Goal: Task Accomplishment & Management: Use online tool/utility

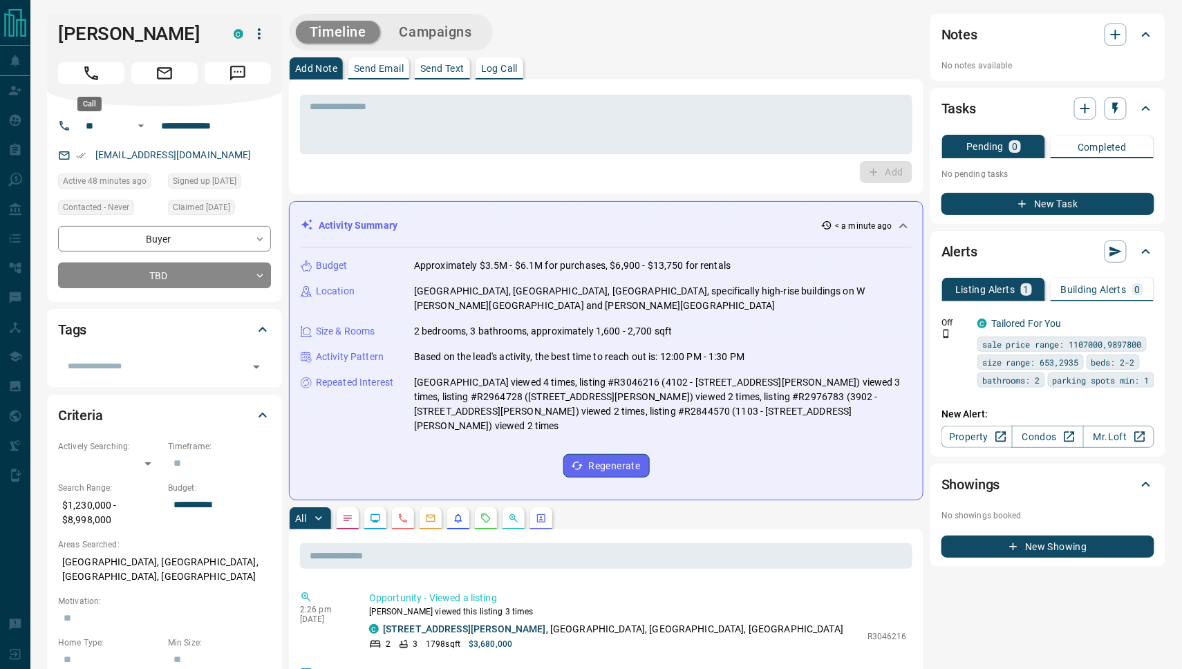
click at [74, 71] on button "Call" at bounding box center [91, 73] width 66 height 22
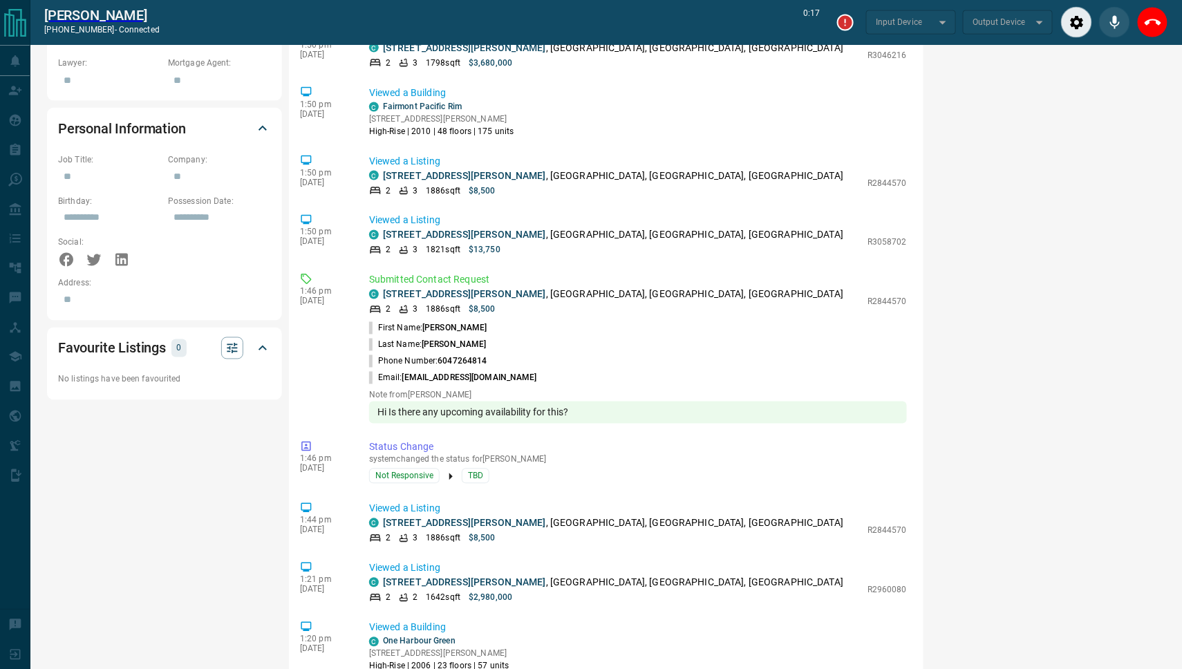
scroll to position [696, 0]
click at [1153, 25] on icon "End Call" at bounding box center [1152, 23] width 17 height 17
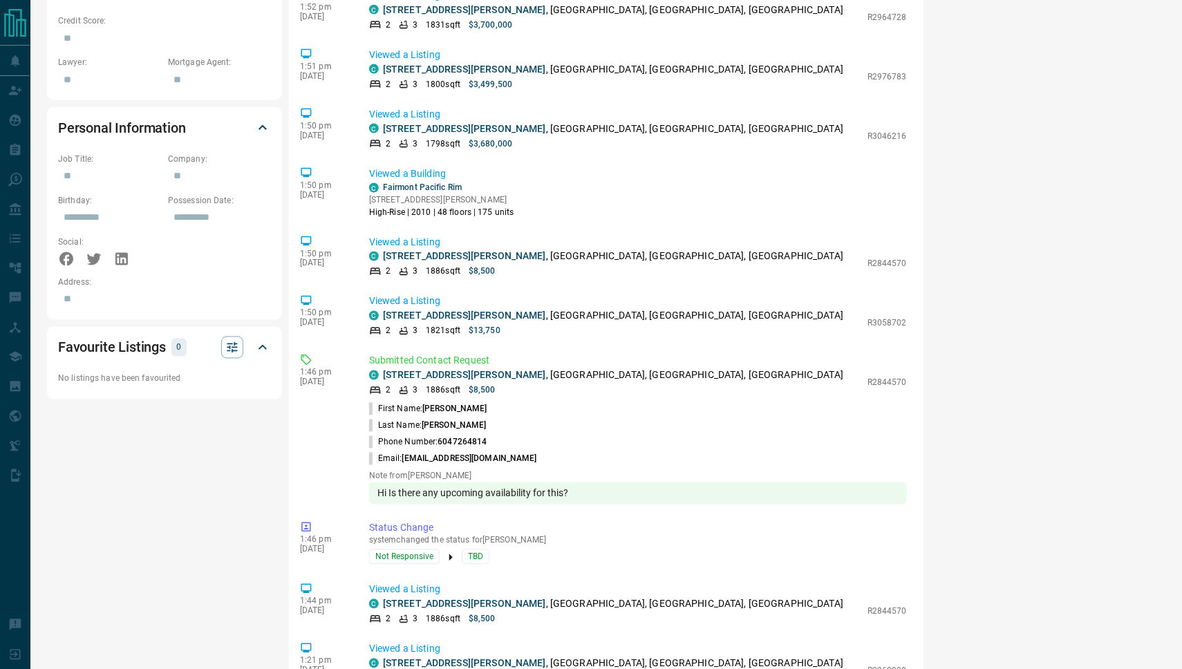
scroll to position [573, 0]
click at [446, 380] on link "[STREET_ADDRESS][PERSON_NAME]" at bounding box center [464, 374] width 163 height 11
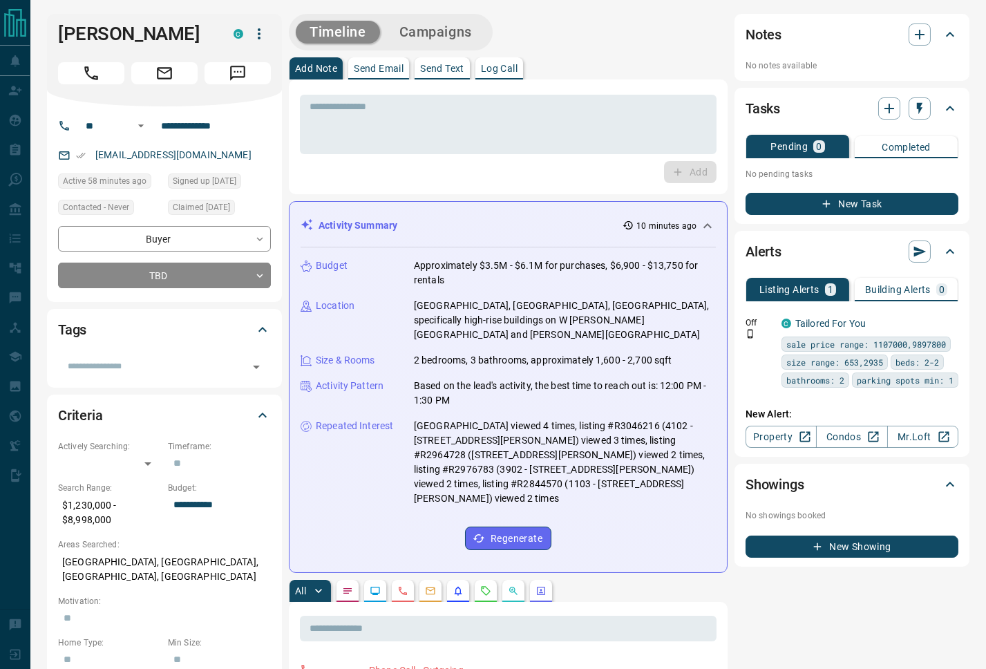
scroll to position [0, 0]
click at [449, 30] on button "Campaigns" at bounding box center [436, 32] width 100 height 23
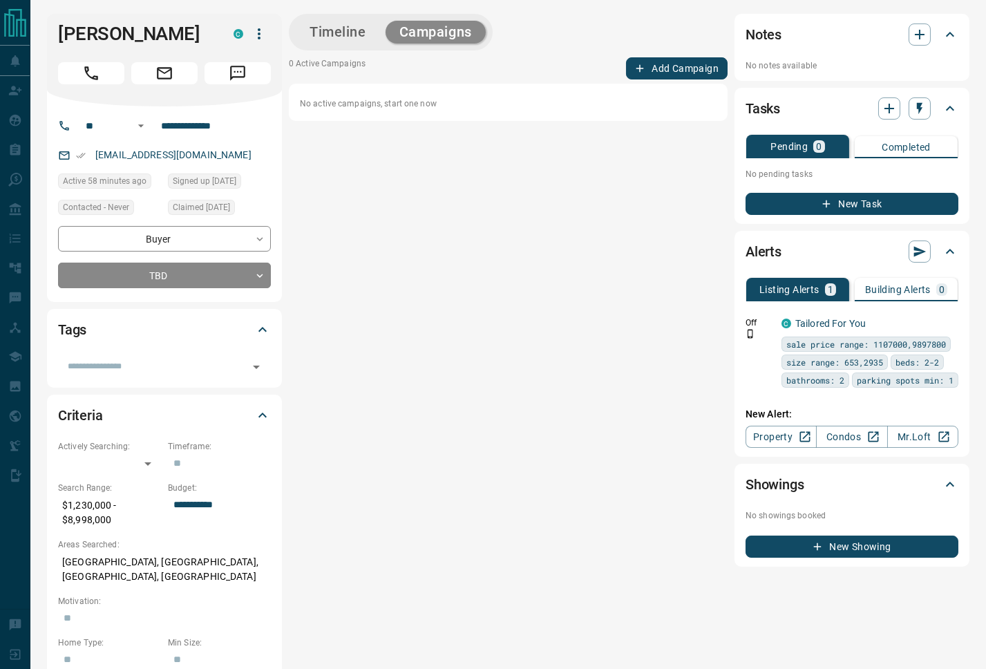
click at [687, 72] on button "Add Campaign" at bounding box center [677, 68] width 102 height 22
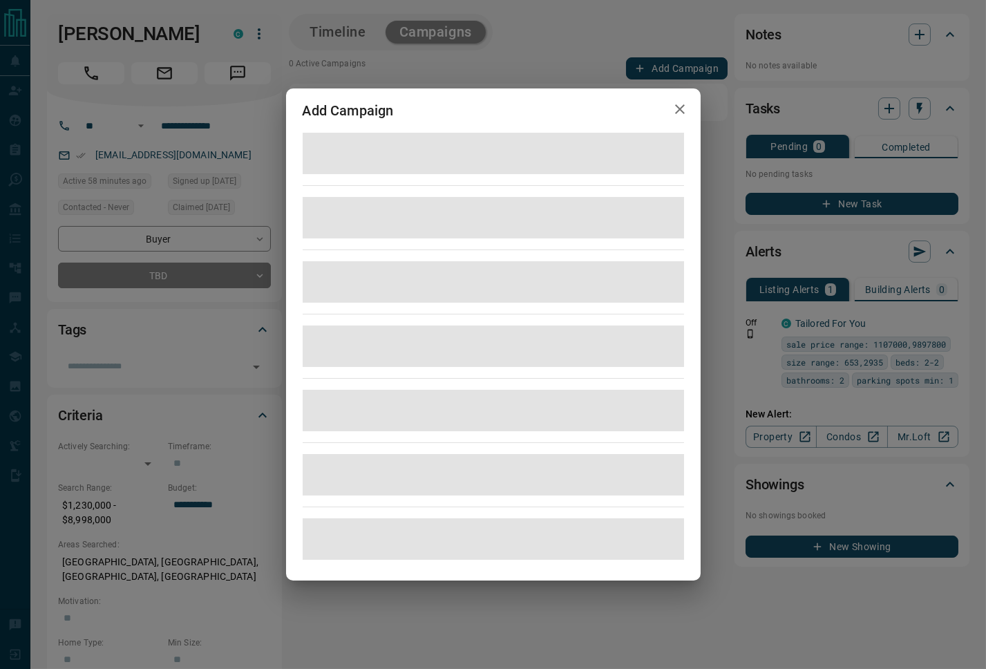
click at [687, 72] on div "Add Campaign" at bounding box center [493, 334] width 986 height 669
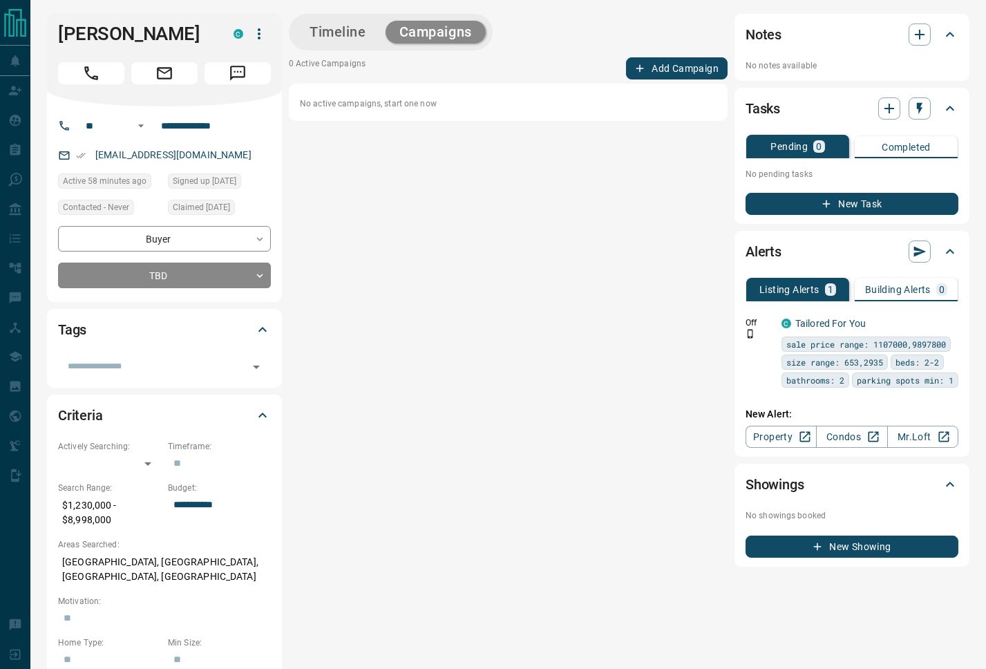
click at [699, 72] on button "Add Campaign" at bounding box center [677, 68] width 102 height 22
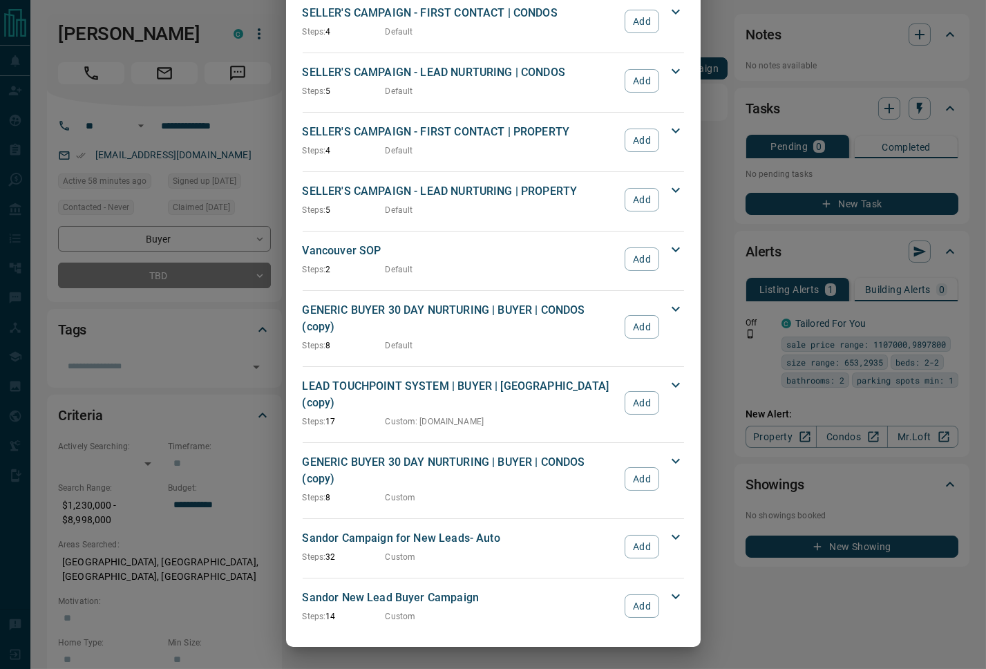
scroll to position [1251, 0]
click at [633, 554] on button "Add" at bounding box center [642, 546] width 34 height 23
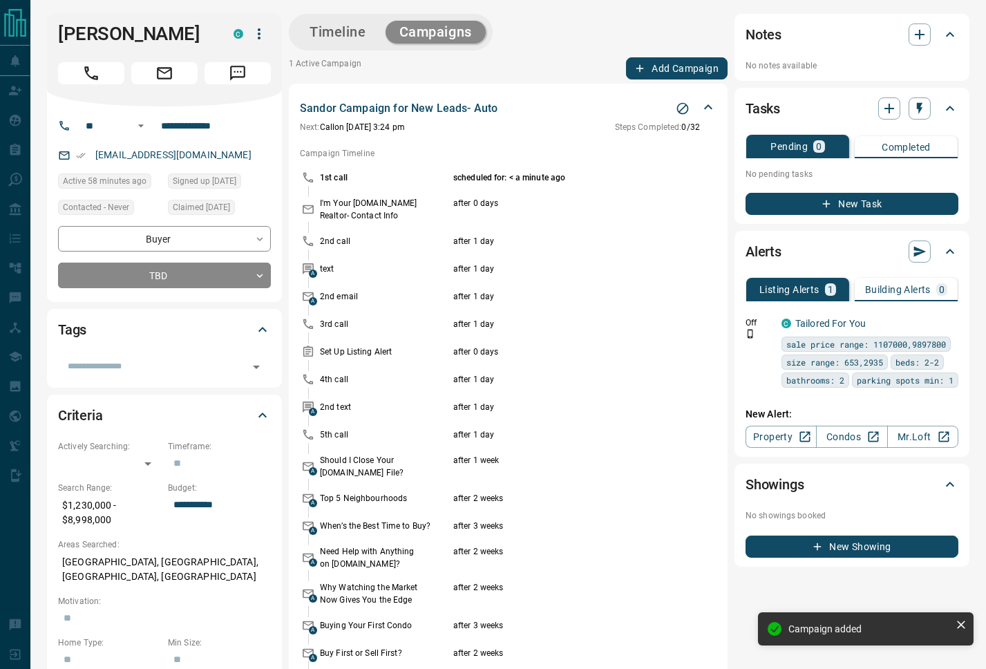
click at [310, 33] on button "Timeline" at bounding box center [338, 32] width 84 height 23
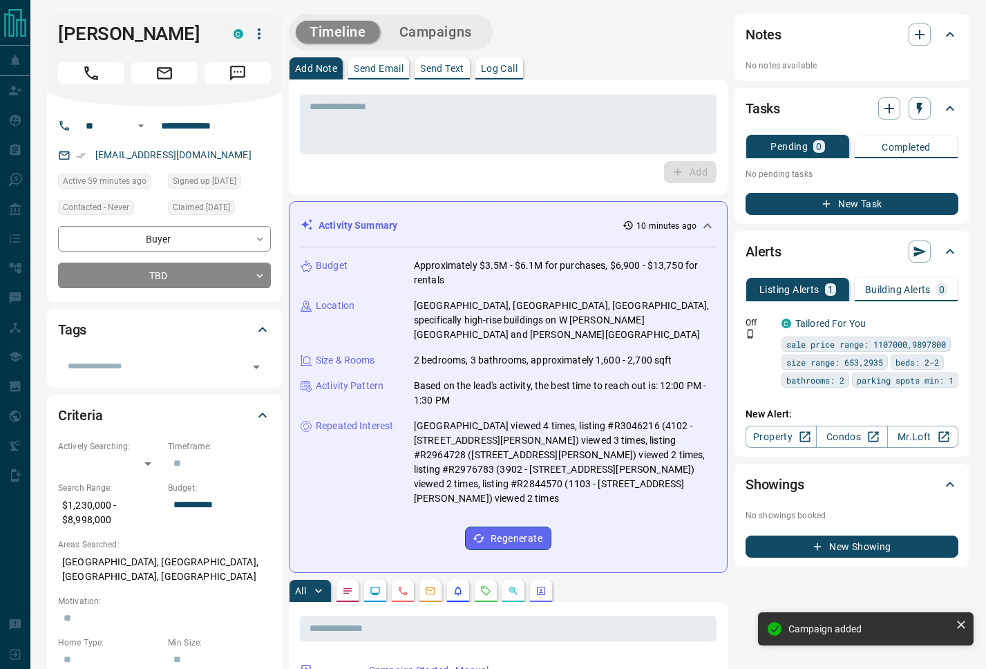
click at [459, 35] on button "Campaigns" at bounding box center [436, 32] width 100 height 23
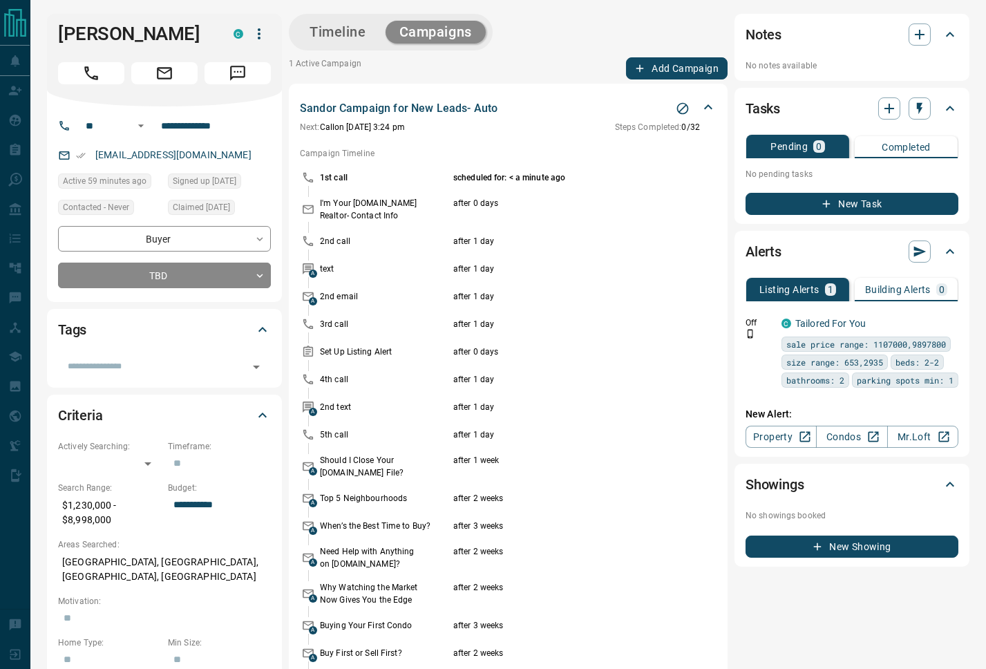
click at [328, 38] on button "Timeline" at bounding box center [338, 32] width 84 height 23
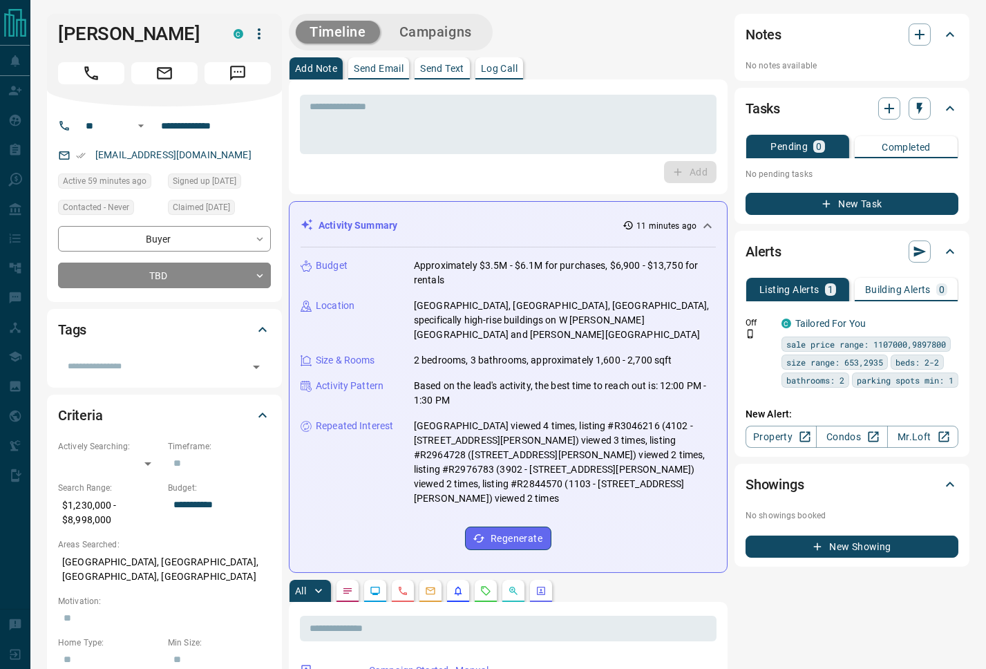
click at [509, 71] on p "Log Call" at bounding box center [499, 69] width 37 height 10
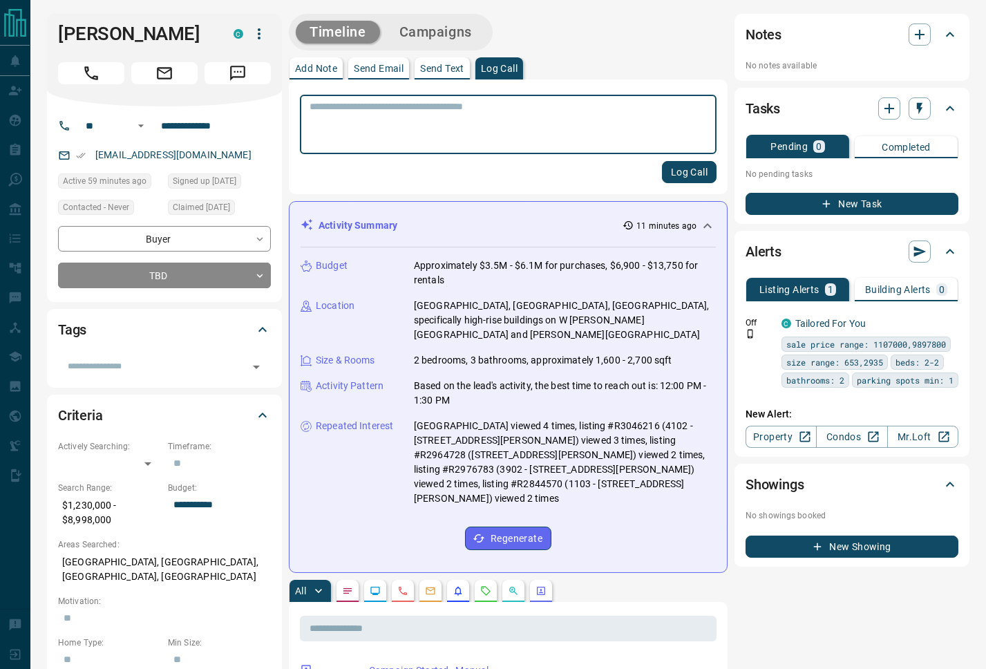
click at [690, 171] on button "Log Call" at bounding box center [689, 172] width 55 height 22
